Goal: Transaction & Acquisition: Purchase product/service

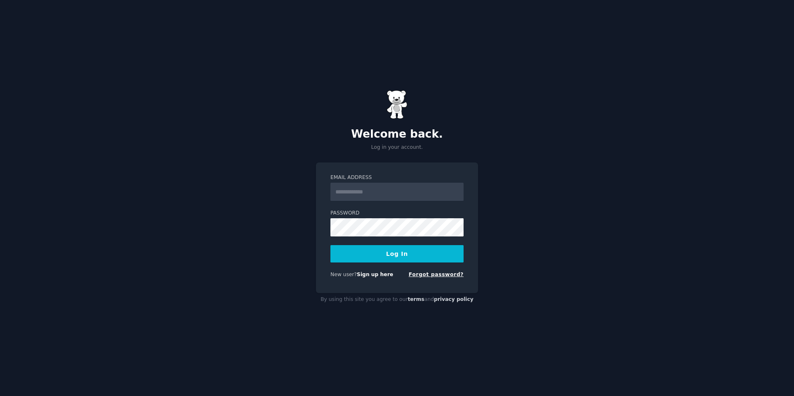
click at [433, 275] on link "Forgot password?" at bounding box center [435, 275] width 55 height 6
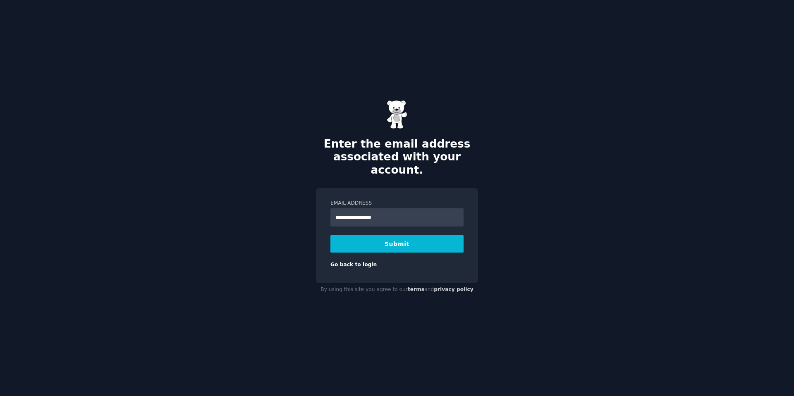
type input "**********"
click at [405, 238] on button "Submit" at bounding box center [396, 243] width 133 height 17
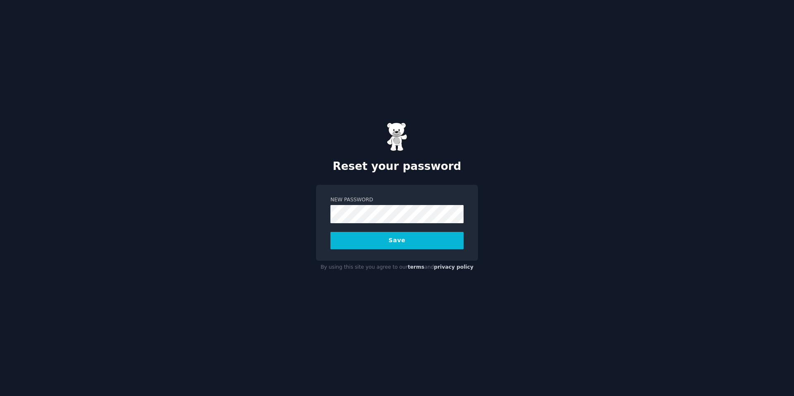
click at [393, 241] on button "Save" at bounding box center [396, 240] width 133 height 17
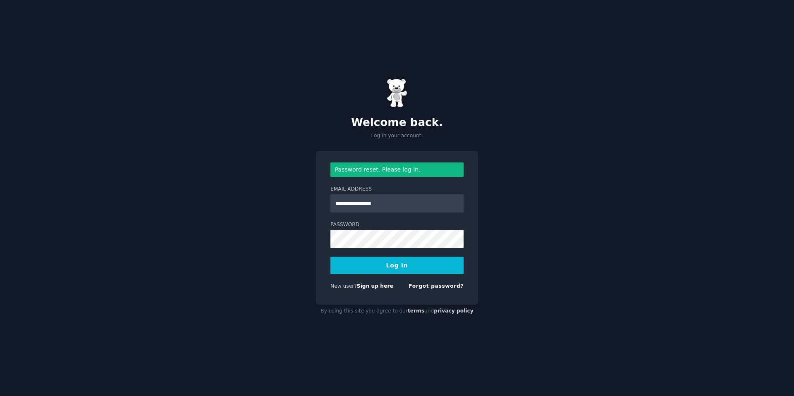
type input "**********"
click at [404, 265] on button "Log In" at bounding box center [396, 265] width 133 height 17
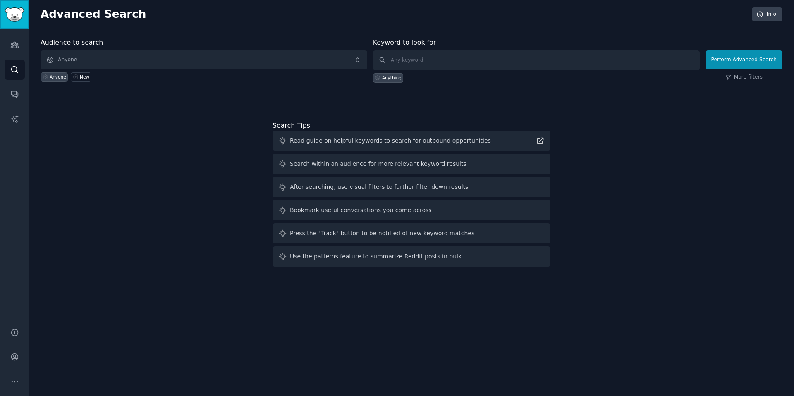
click at [17, 18] on img "Sidebar" at bounding box center [14, 14] width 19 height 14
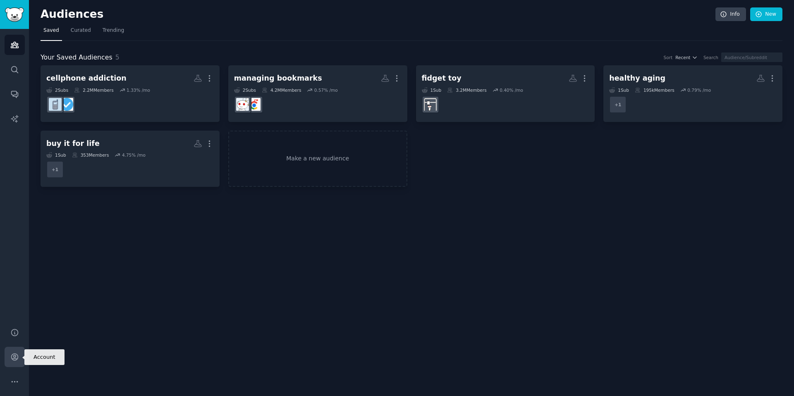
click at [12, 358] on icon "Sidebar" at bounding box center [14, 357] width 7 height 7
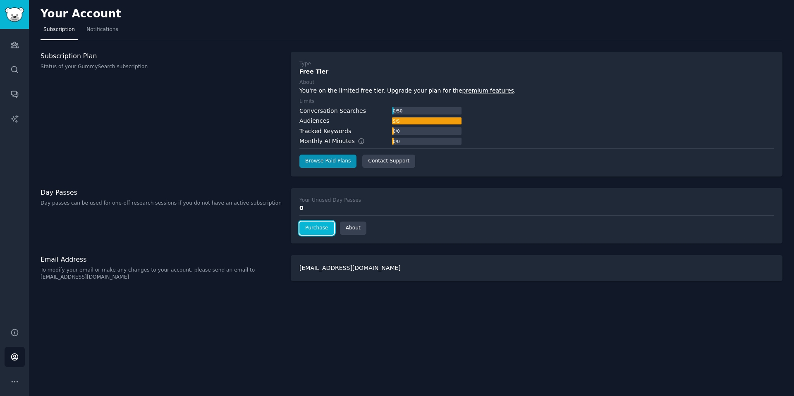
click at [318, 230] on link "Purchase" at bounding box center [316, 228] width 35 height 13
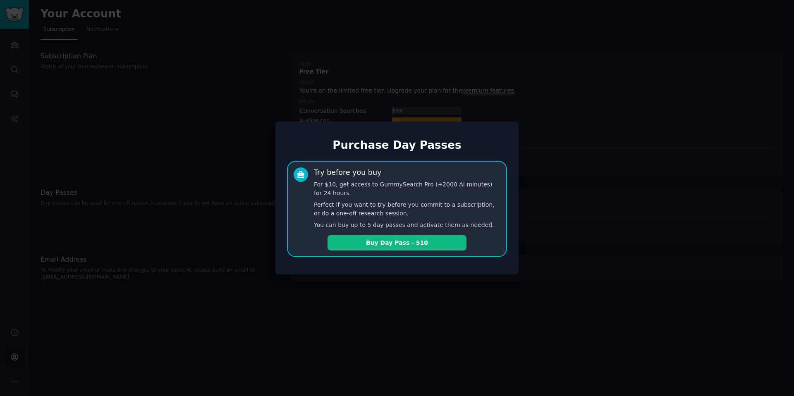
click at [354, 314] on div at bounding box center [397, 198] width 794 height 396
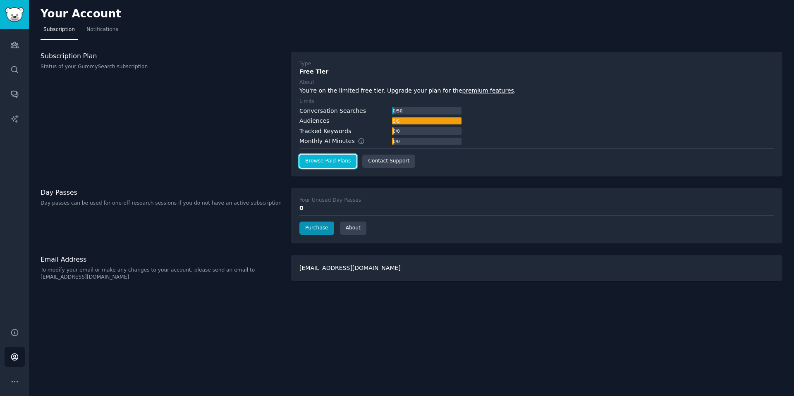
click at [321, 164] on link "Browse Paid Plans" at bounding box center [327, 161] width 57 height 13
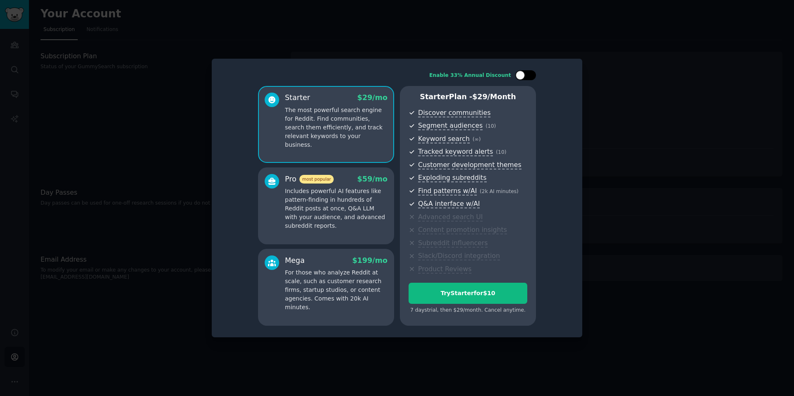
click at [530, 76] on div at bounding box center [529, 75] width 4 height 4
click at [520, 74] on icon at bounding box center [520, 75] width 5 height 5
checkbox input "false"
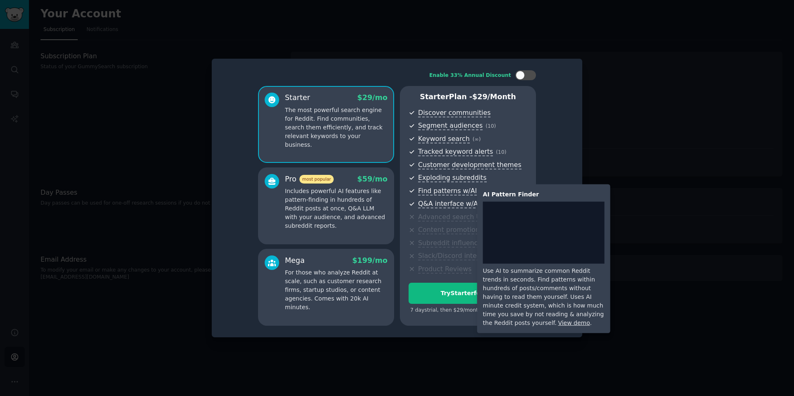
click at [448, 190] on span "Find patterns w/AI" at bounding box center [447, 191] width 59 height 9
